Goal: Information Seeking & Learning: Understand process/instructions

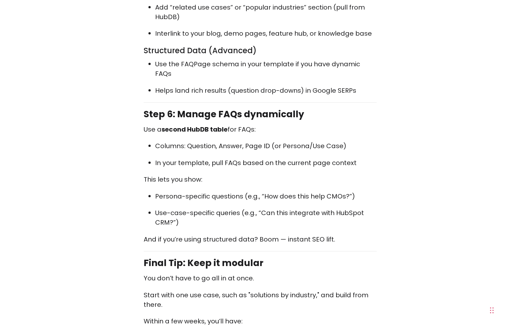
scroll to position [1686, 0]
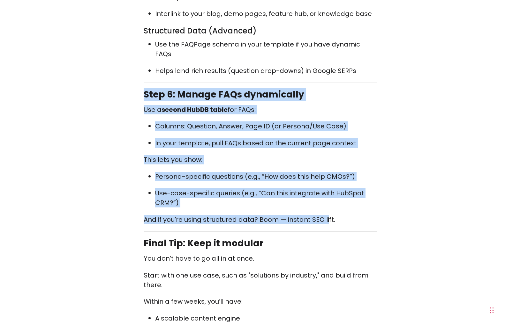
drag, startPoint x: 144, startPoint y: 77, endPoint x: 328, endPoint y: 197, distance: 218.8
click at [328, 215] on p "And if you’re using structured data? Boom — instant SEO lift." at bounding box center [260, 220] width 233 height 10
drag, startPoint x: 339, startPoint y: 199, endPoint x: 149, endPoint y: 76, distance: 225.6
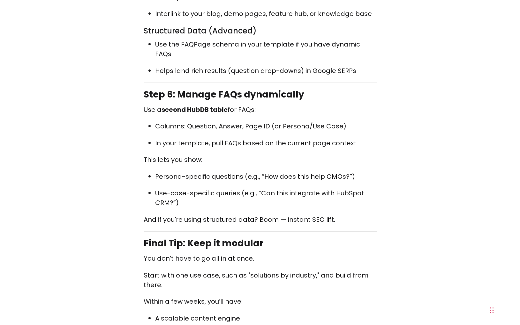
click at [148, 89] on h2 "Step 6: Manage FAQs dynamically" at bounding box center [260, 95] width 233 height 12
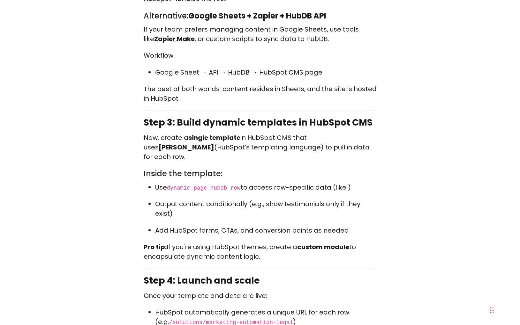
scroll to position [1045, 0]
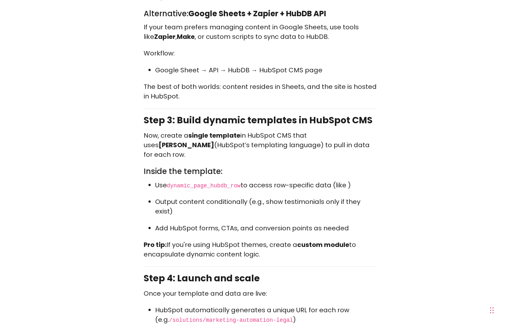
click at [197, 183] on code "dynamic_page_hubdb_row" at bounding box center [204, 186] width 74 height 6
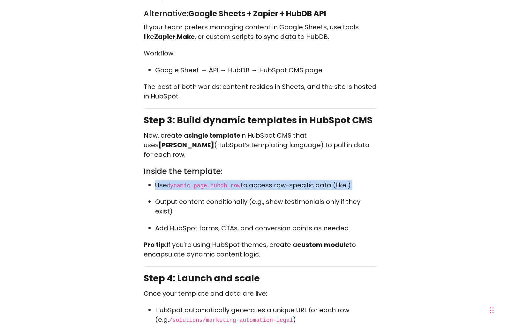
click at [197, 183] on code "dynamic_page_hubdb_row" at bounding box center [204, 186] width 74 height 6
click at [200, 183] on code "dynamic_page_hubdb_row" at bounding box center [204, 186] width 74 height 6
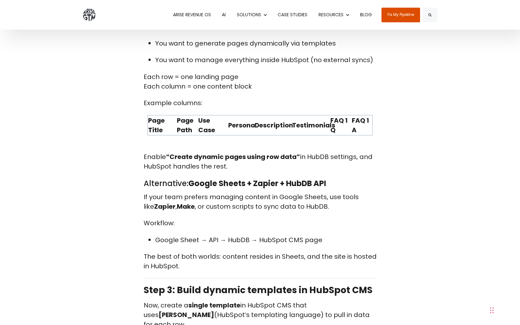
scroll to position [874, 0]
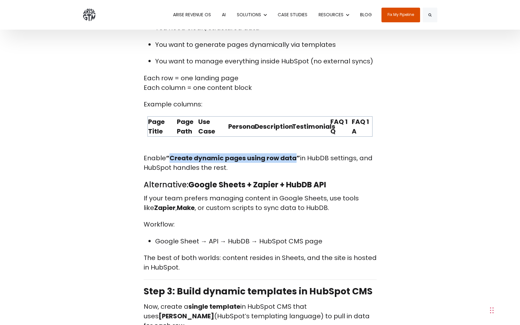
drag, startPoint x: 170, startPoint y: 157, endPoint x: 294, endPoint y: 156, distance: 123.8
click at [294, 156] on strong "“Create dynamic pages using row data”" at bounding box center [233, 158] width 134 height 9
copy strong "Create dynamic pages using row data"
